Goal: Navigation & Orientation: Find specific page/section

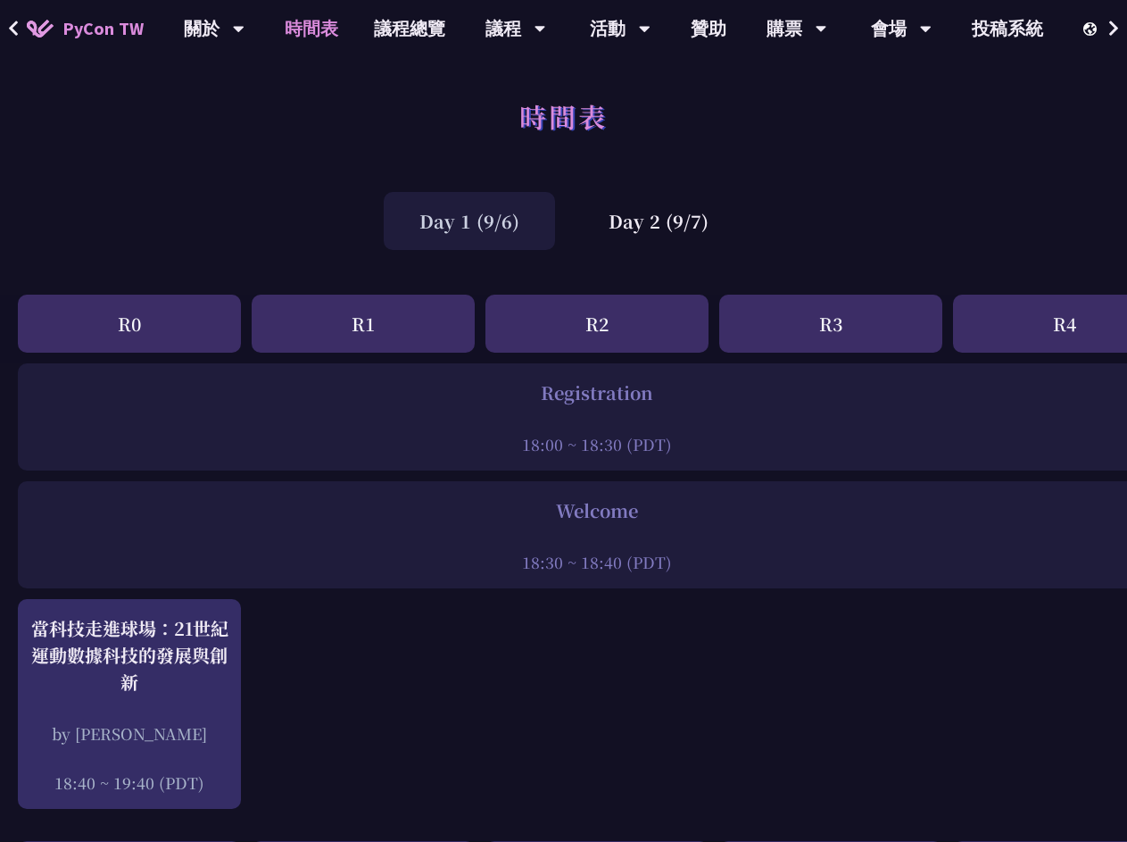
click at [13, 29] on icon at bounding box center [14, 29] width 12 height 18
click at [1114, 29] on icon at bounding box center [1114, 29] width 12 height 18
click at [477, 220] on div "Day 1 (9/6)" at bounding box center [469, 221] width 171 height 58
click at [665, 220] on div "Day 2 (9/7)" at bounding box center [658, 221] width 171 height 58
click at [129, 323] on div "R0" at bounding box center [129, 323] width 223 height 58
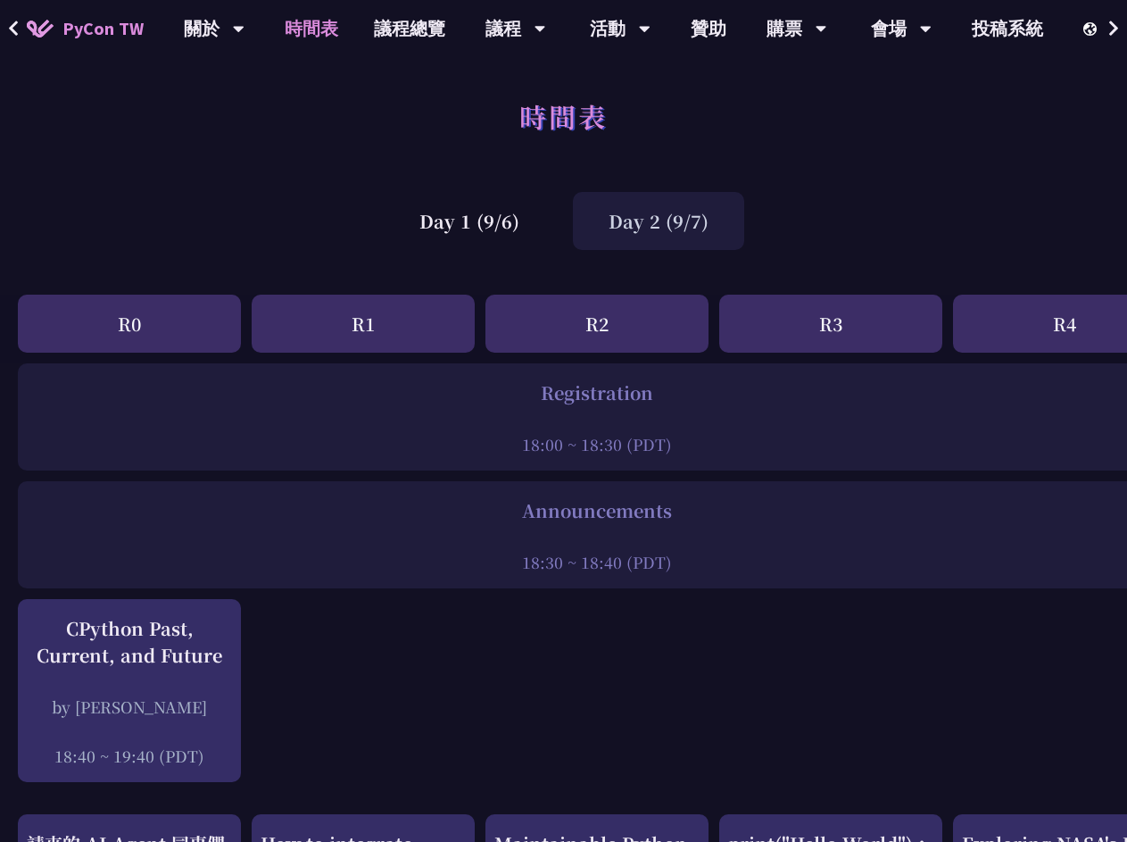
scroll to position [0, 54]
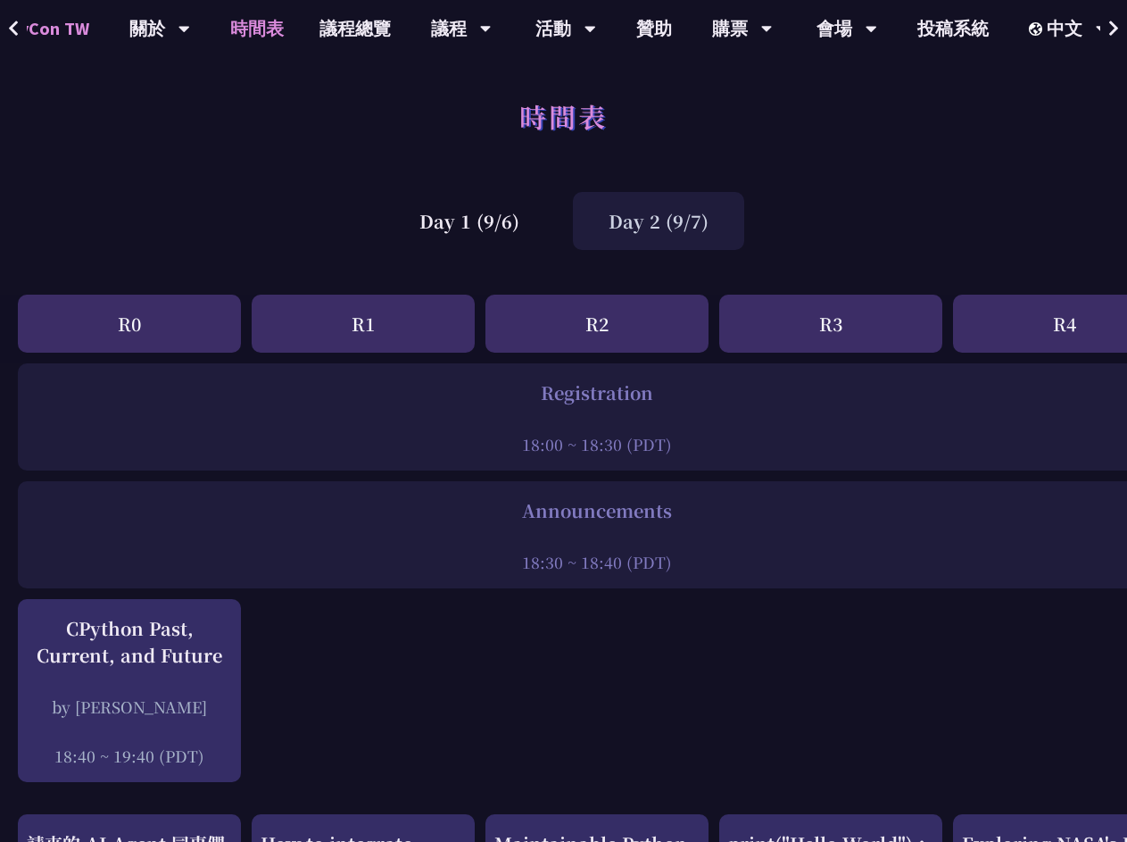
click at [363, 323] on div "R1" at bounding box center [363, 323] width 223 height 58
click at [597, 323] on div "R2" at bounding box center [596, 323] width 223 height 58
click at [831, 323] on div "R3" at bounding box center [830, 323] width 223 height 58
click at [1040, 323] on div "R4" at bounding box center [1064, 323] width 223 height 58
click at [572, 417] on div at bounding box center [597, 419] width 1140 height 27
